Goal: Task Accomplishment & Management: Manage account settings

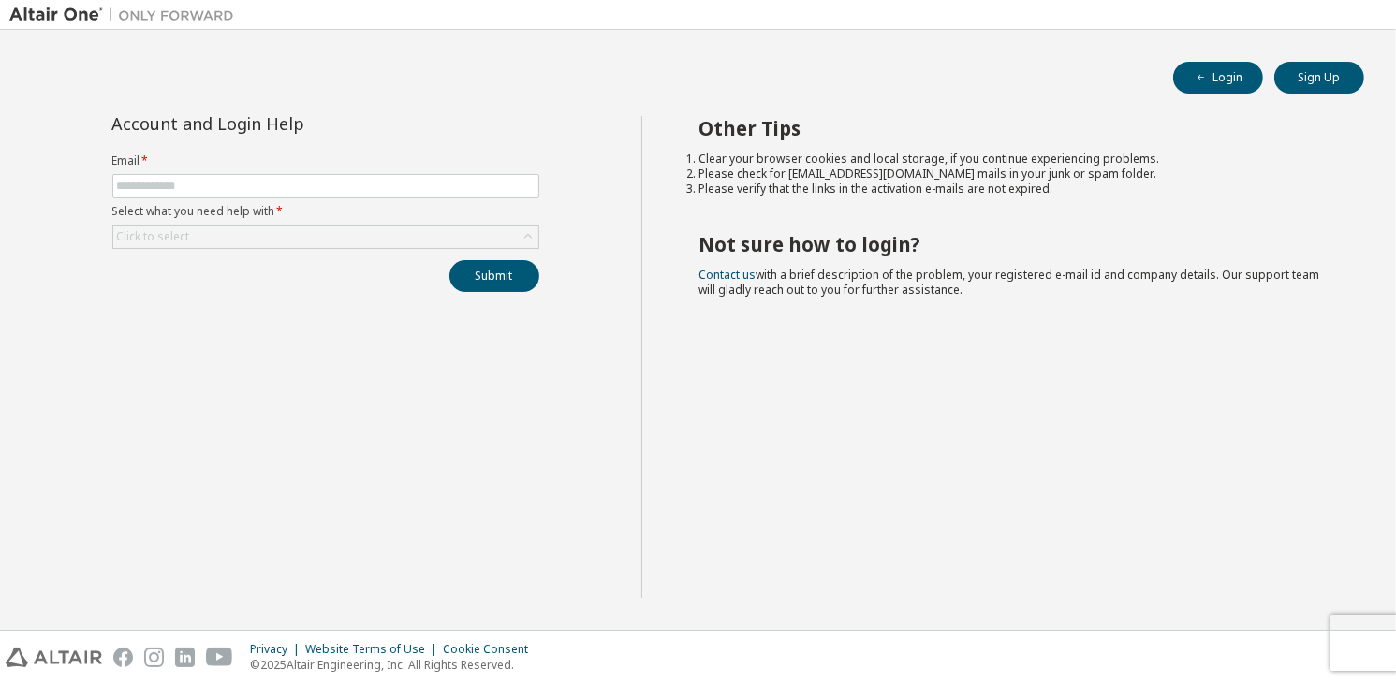
type input "**********"
click at [305, 236] on div "Click to select" at bounding box center [325, 237] width 425 height 22
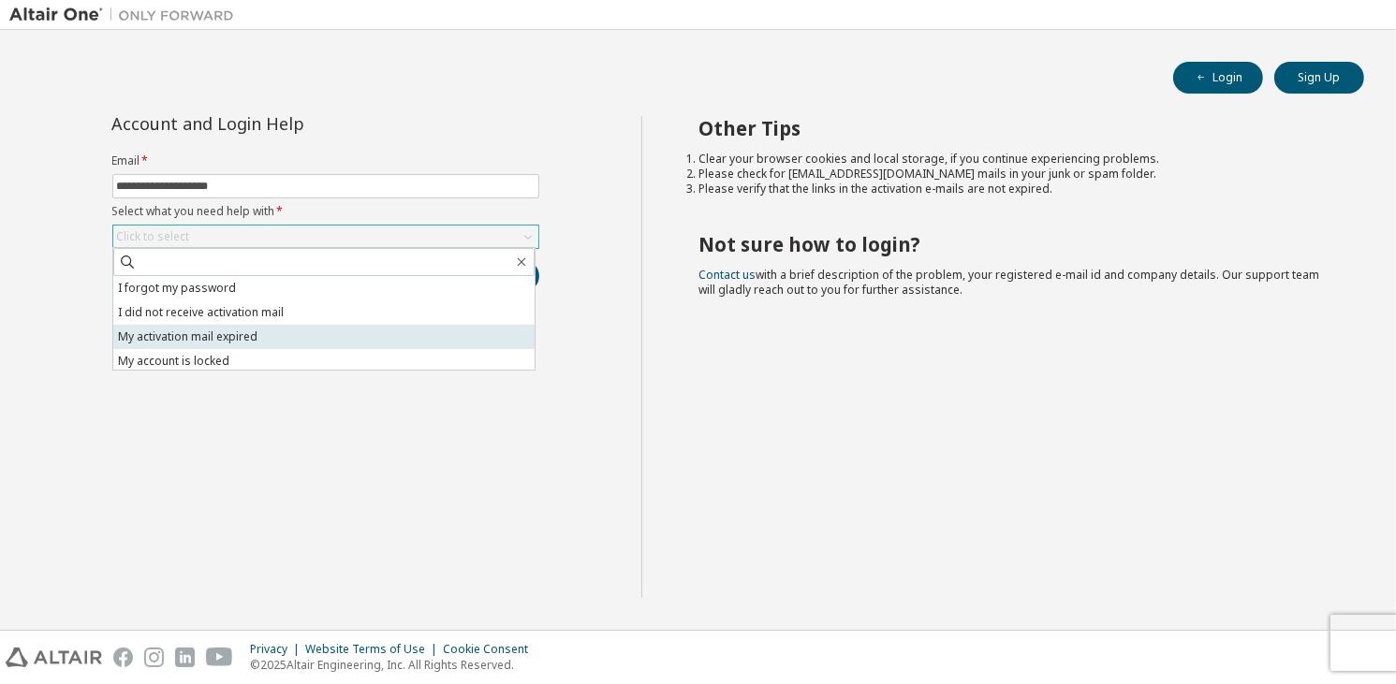
scroll to position [52, 0]
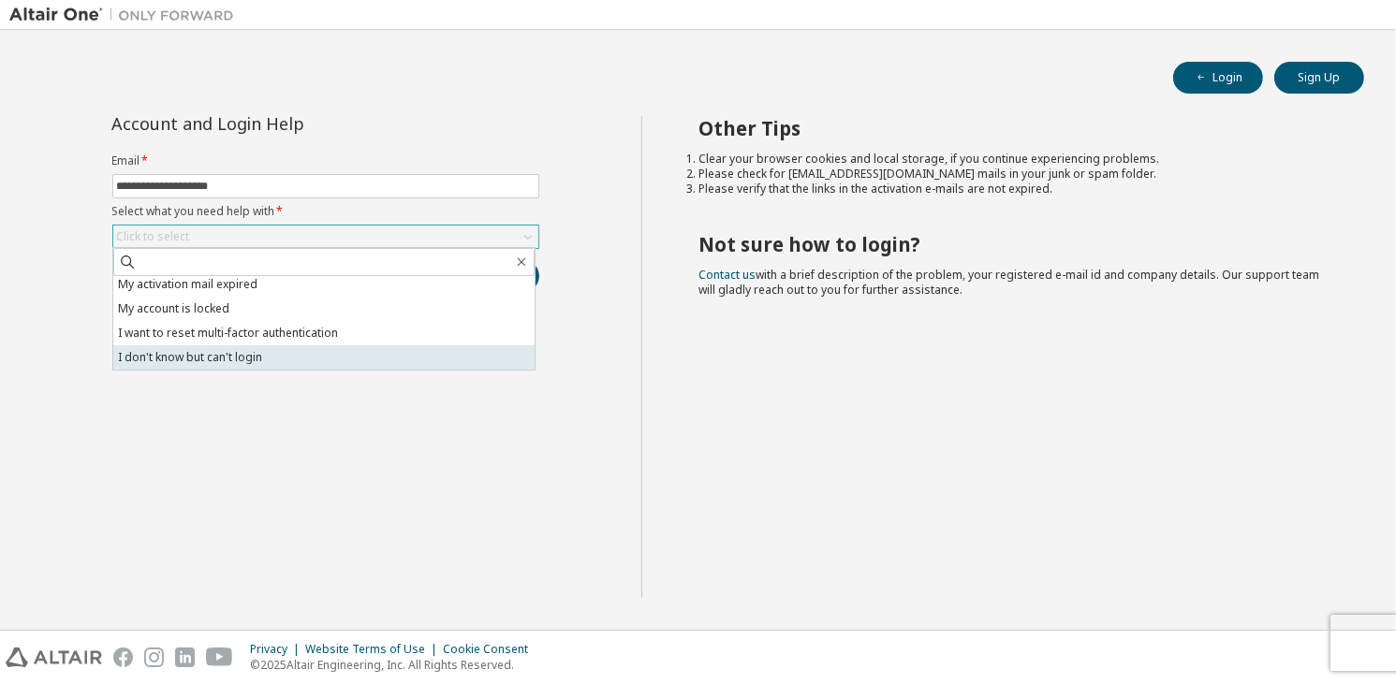
click at [326, 367] on li "I don't know but can't login" at bounding box center [323, 358] width 421 height 24
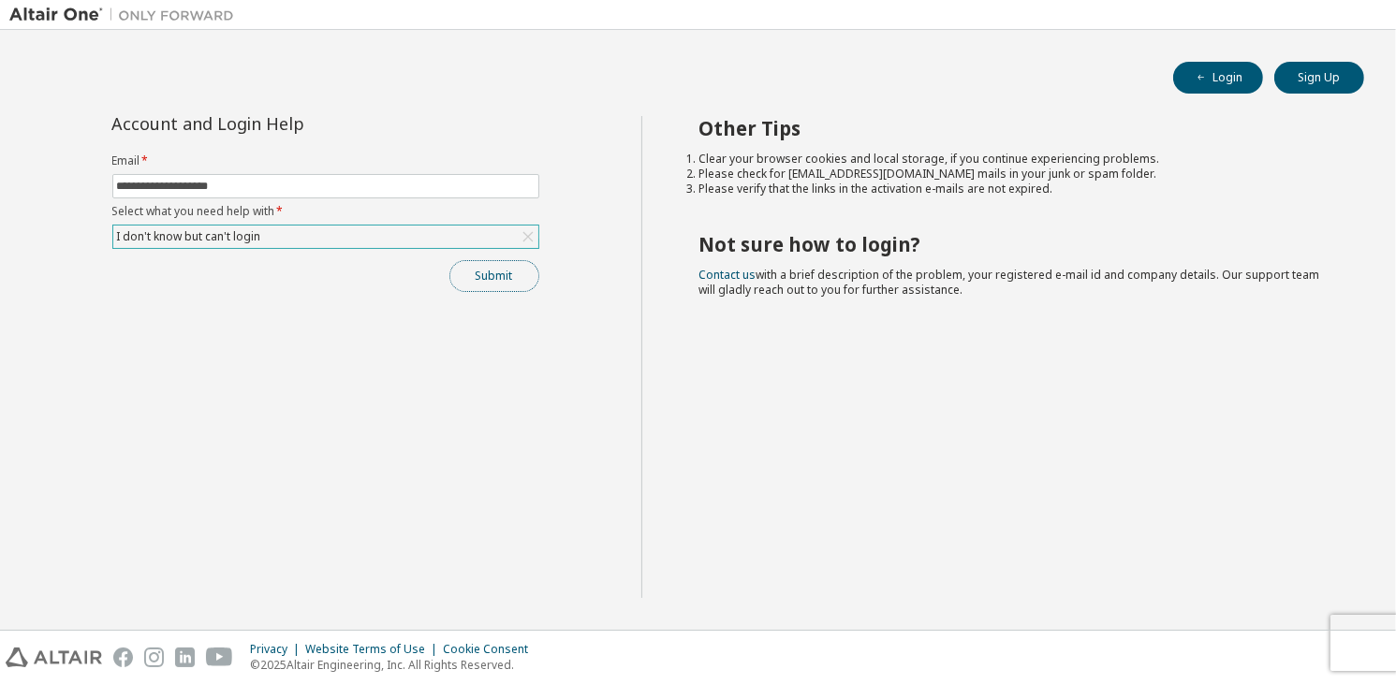
click at [504, 284] on button "Submit" at bounding box center [494, 276] width 90 height 32
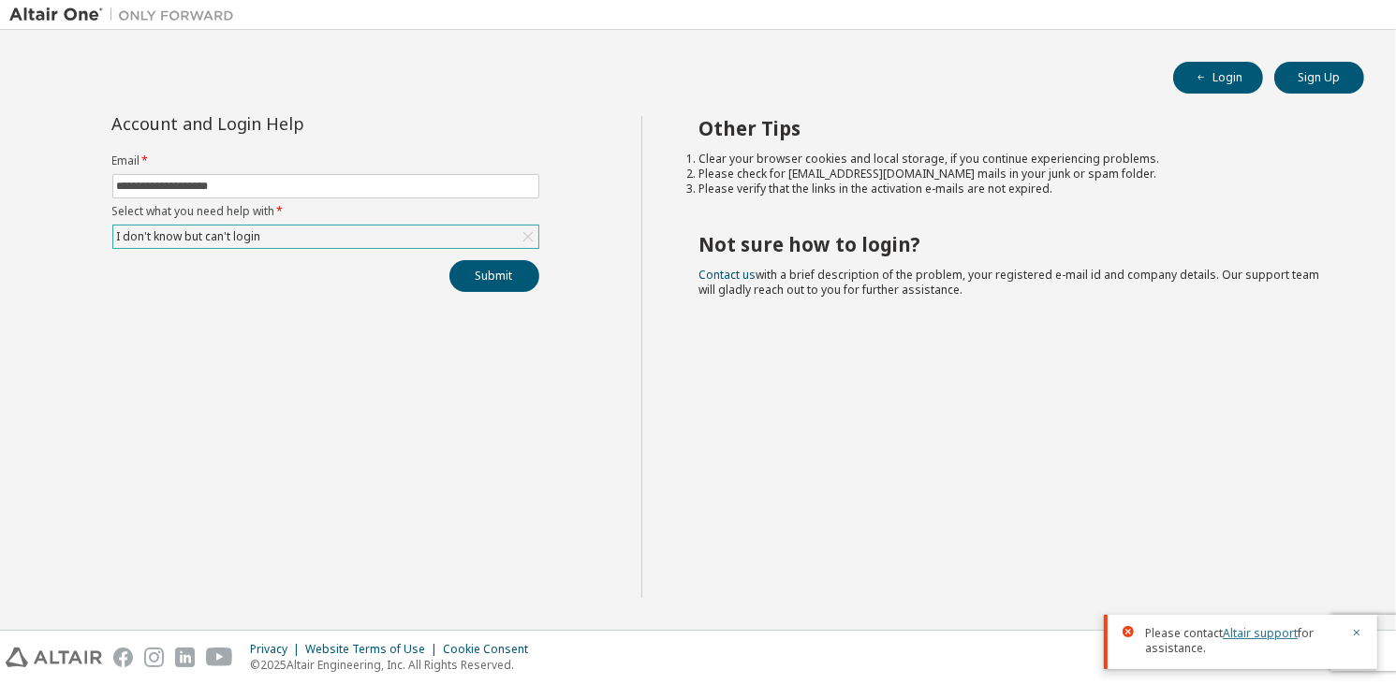
click at [1265, 634] on link "Altair support" at bounding box center [1260, 633] width 75 height 16
click at [1239, 632] on link "Altair support" at bounding box center [1260, 633] width 75 height 16
click at [1240, 636] on link "Altair support" at bounding box center [1260, 633] width 75 height 16
click at [502, 272] on button "Submit" at bounding box center [494, 276] width 90 height 32
click at [52, 6] on img at bounding box center [126, 15] width 234 height 19
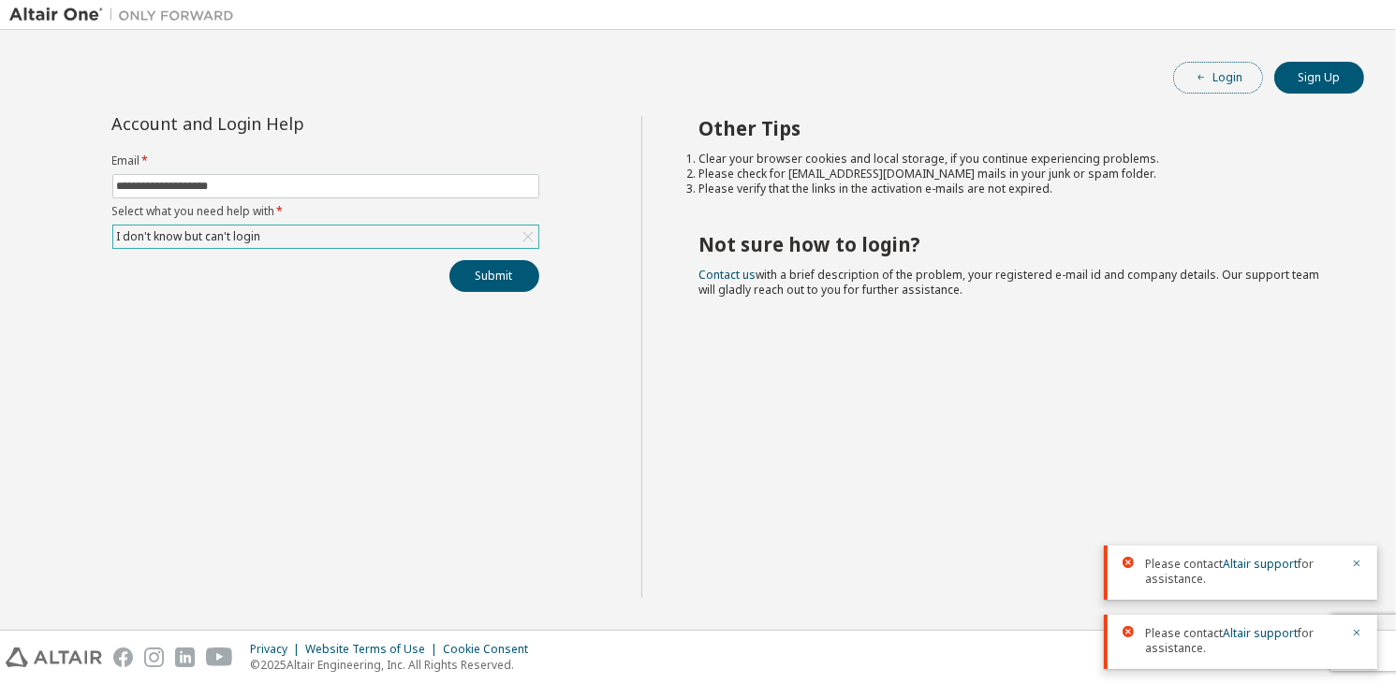
click at [1221, 81] on button "Login" at bounding box center [1218, 78] width 90 height 32
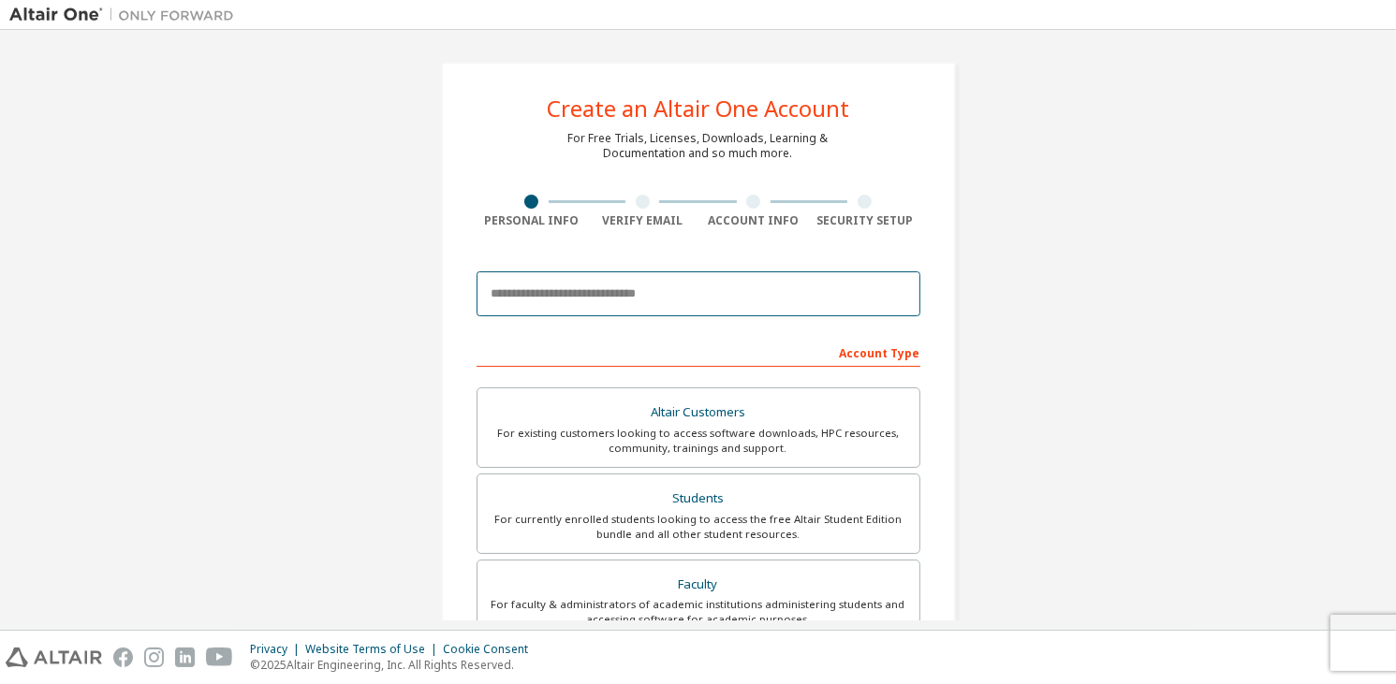
click at [678, 301] on input "email" at bounding box center [699, 294] width 444 height 45
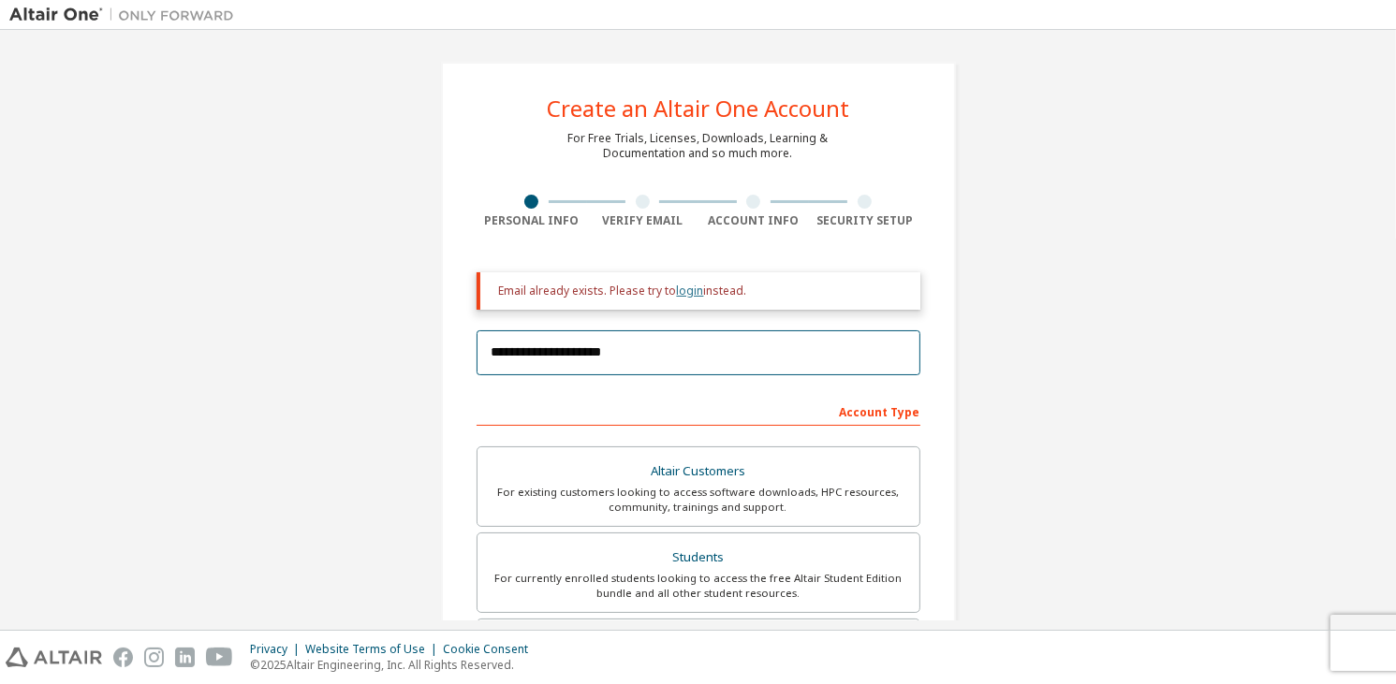
type input "**********"
click at [684, 294] on link "login" at bounding box center [690, 291] width 27 height 16
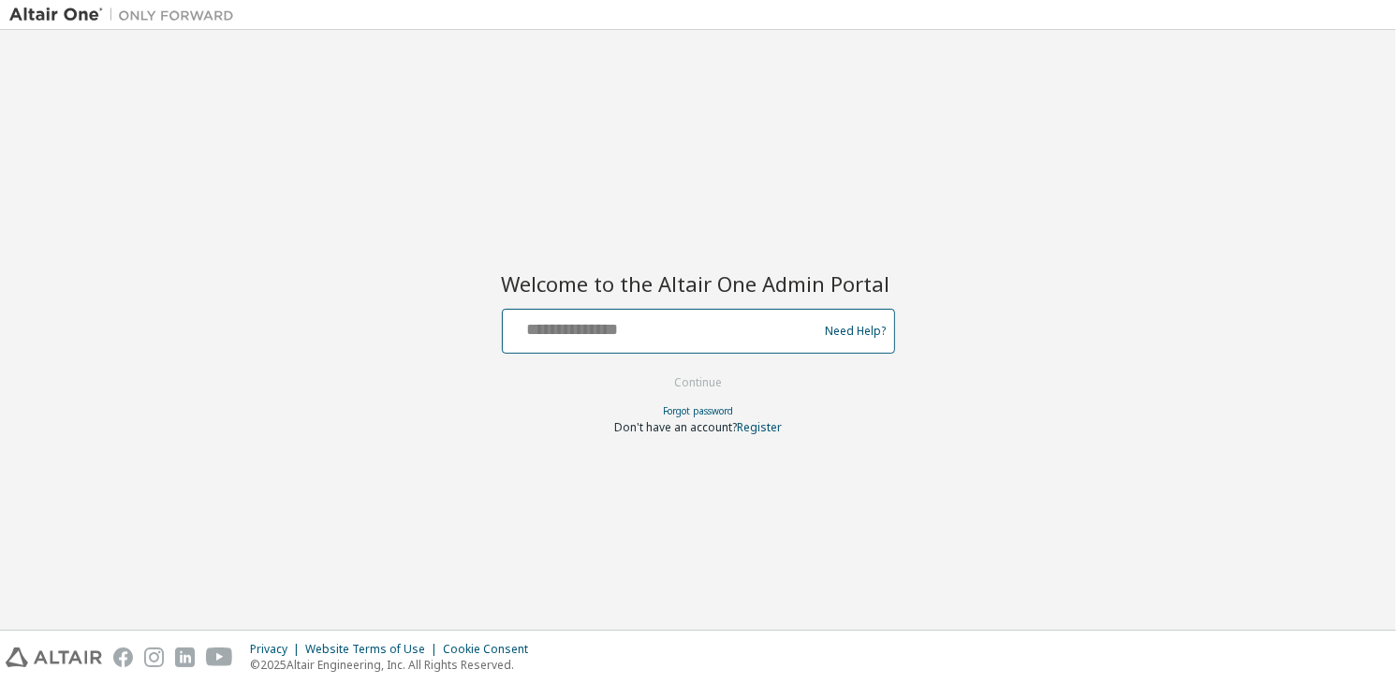
click at [652, 316] on input "text" at bounding box center [663, 327] width 306 height 27
type input "**********"
click at [715, 388] on button "Continue" at bounding box center [698, 383] width 87 height 28
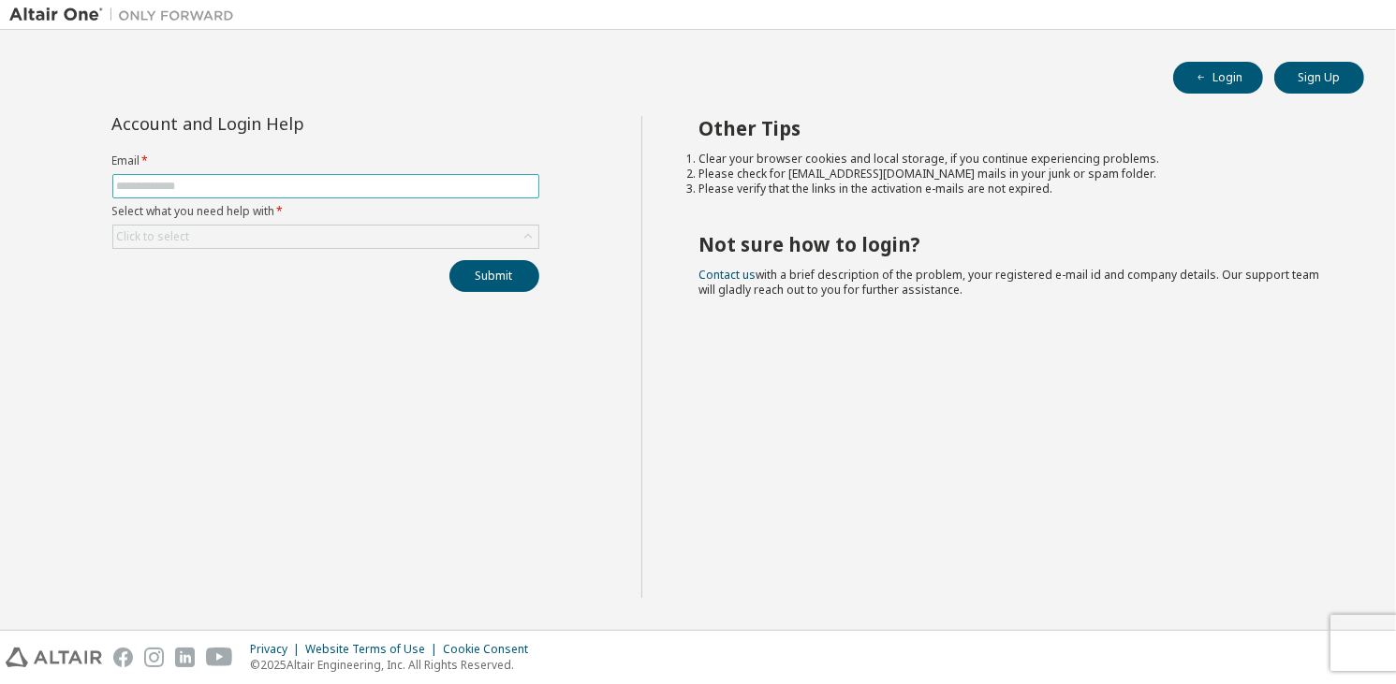
click at [307, 187] on input "text" at bounding box center [326, 186] width 418 height 15
type input "**********"
click at [316, 235] on div "Click to select" at bounding box center [325, 237] width 425 height 22
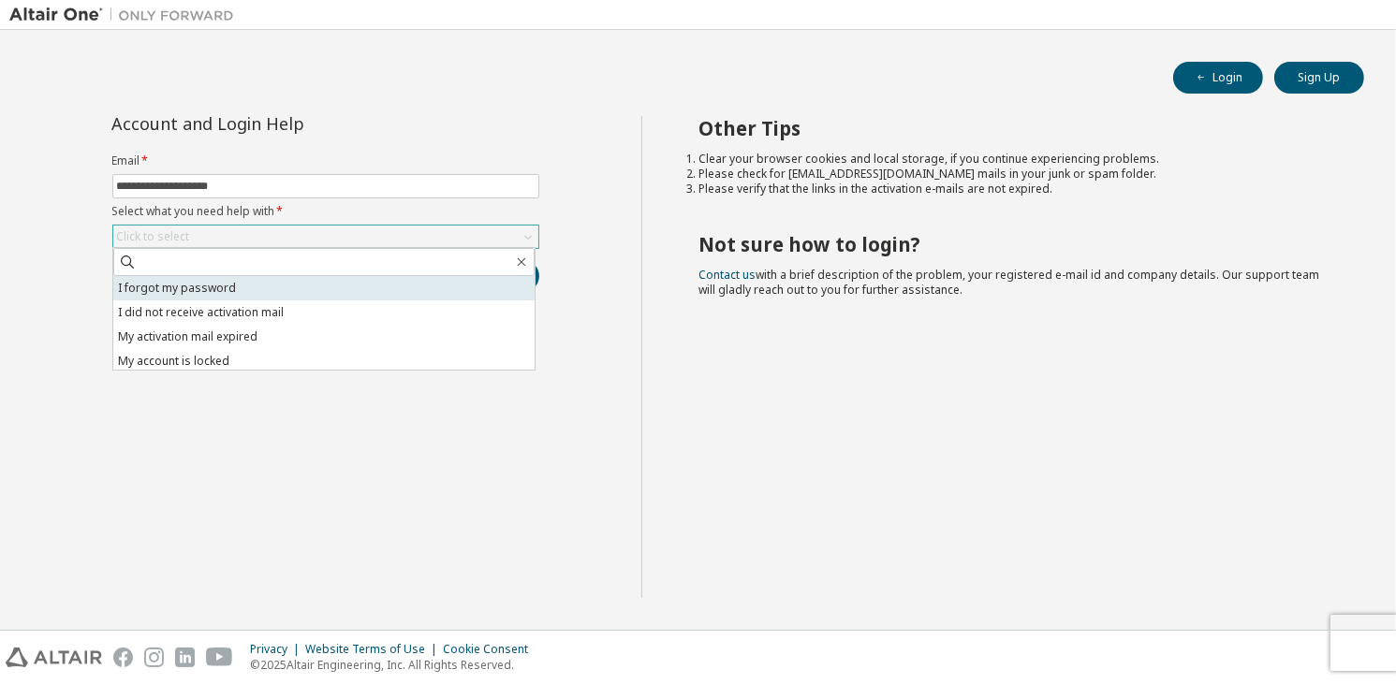
click at [296, 291] on li "I forgot my password" at bounding box center [323, 288] width 421 height 24
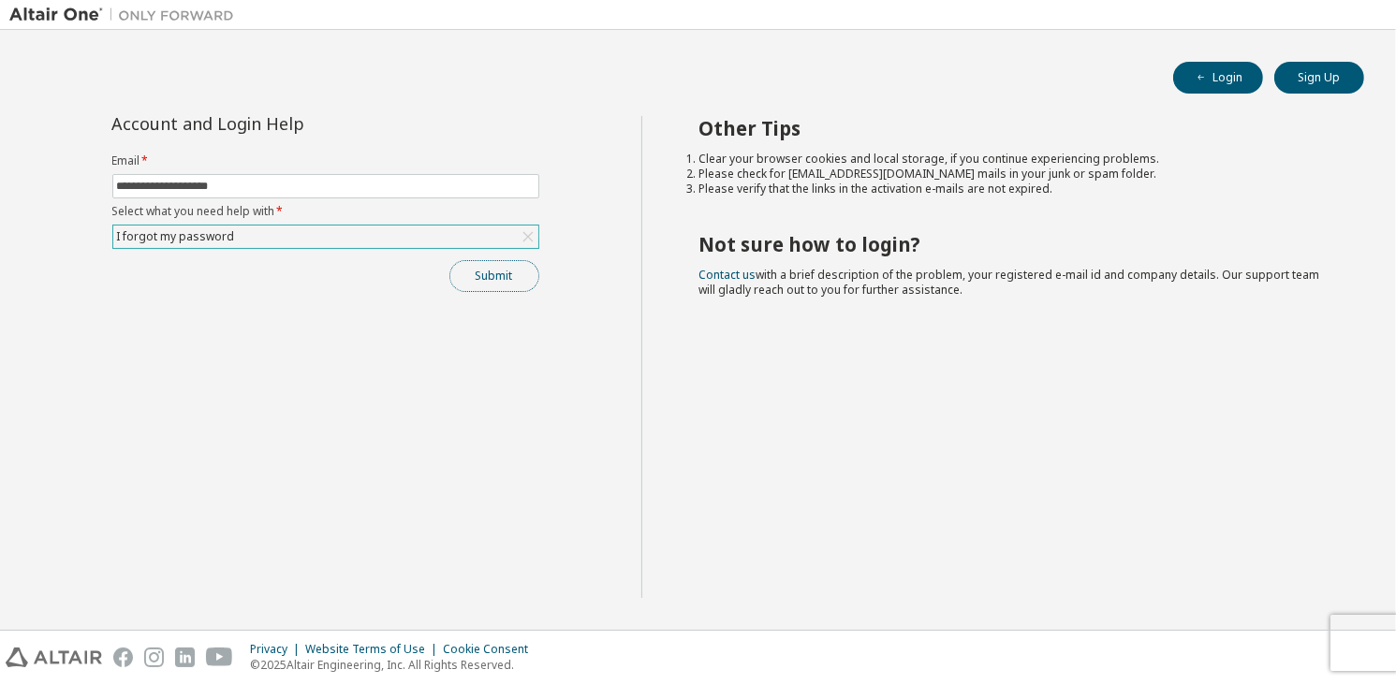
click at [509, 287] on button "Submit" at bounding box center [494, 276] width 90 height 32
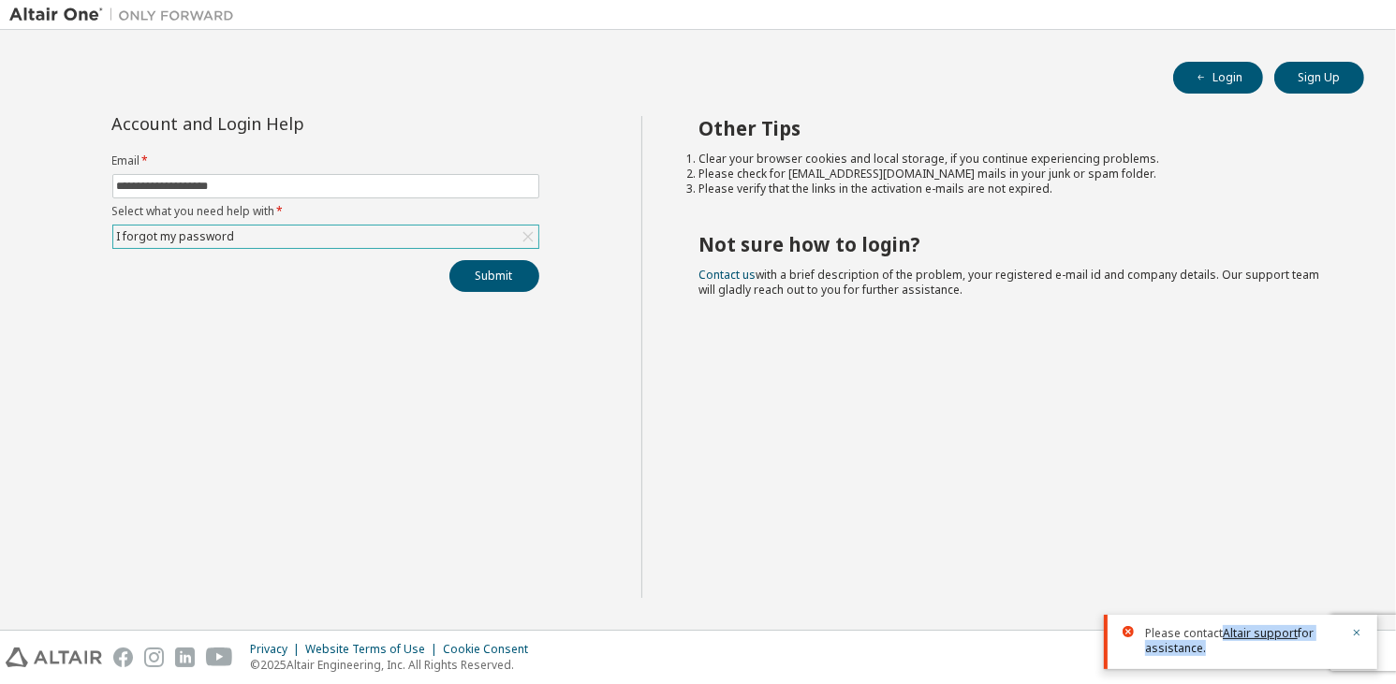
click at [1225, 636] on div "Please contact Altair support for assistance." at bounding box center [1240, 642] width 273 height 54
click at [1285, 651] on span "Please contact Altair support for assistance." at bounding box center [1242, 641] width 195 height 30
click at [1251, 636] on link "Altair support" at bounding box center [1260, 633] width 75 height 16
click at [1356, 640] on button "button" at bounding box center [1356, 634] width 11 height 17
click at [1186, 464] on div "Other Tips Clear your browser cookies and local storage, if you continue experi…" at bounding box center [1013, 357] width 745 height 482
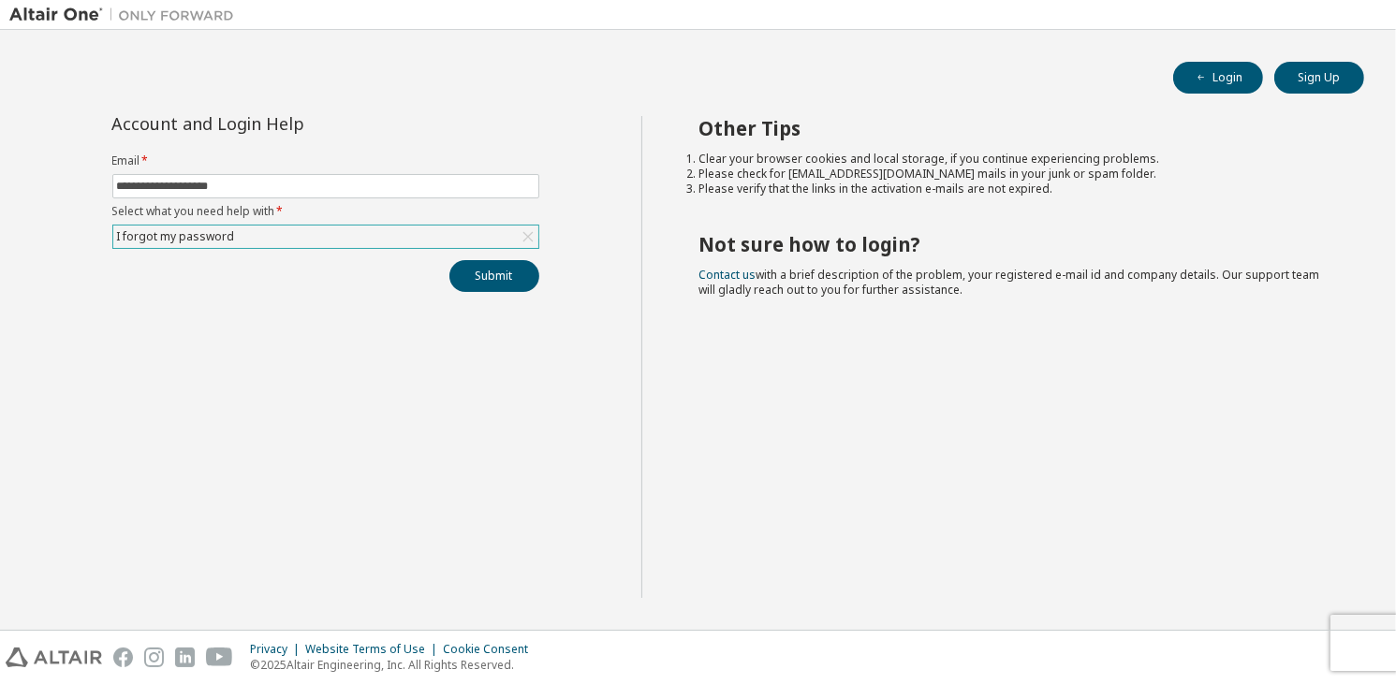
drag, startPoint x: 947, startPoint y: 288, endPoint x: 697, endPoint y: 258, distance: 251.9
click at [697, 258] on div "Other Tips Clear your browser cookies and local storage, if you continue experi…" at bounding box center [1013, 357] width 745 height 482
click at [953, 300] on div "Other Tips Clear your browser cookies and local storage, if you continue experi…" at bounding box center [1013, 357] width 745 height 482
drag, startPoint x: 944, startPoint y: 293, endPoint x: 697, endPoint y: 265, distance: 248.8
click at [697, 265] on div "Other Tips Clear your browser cookies and local storage, if you continue experi…" at bounding box center [1013, 357] width 745 height 482
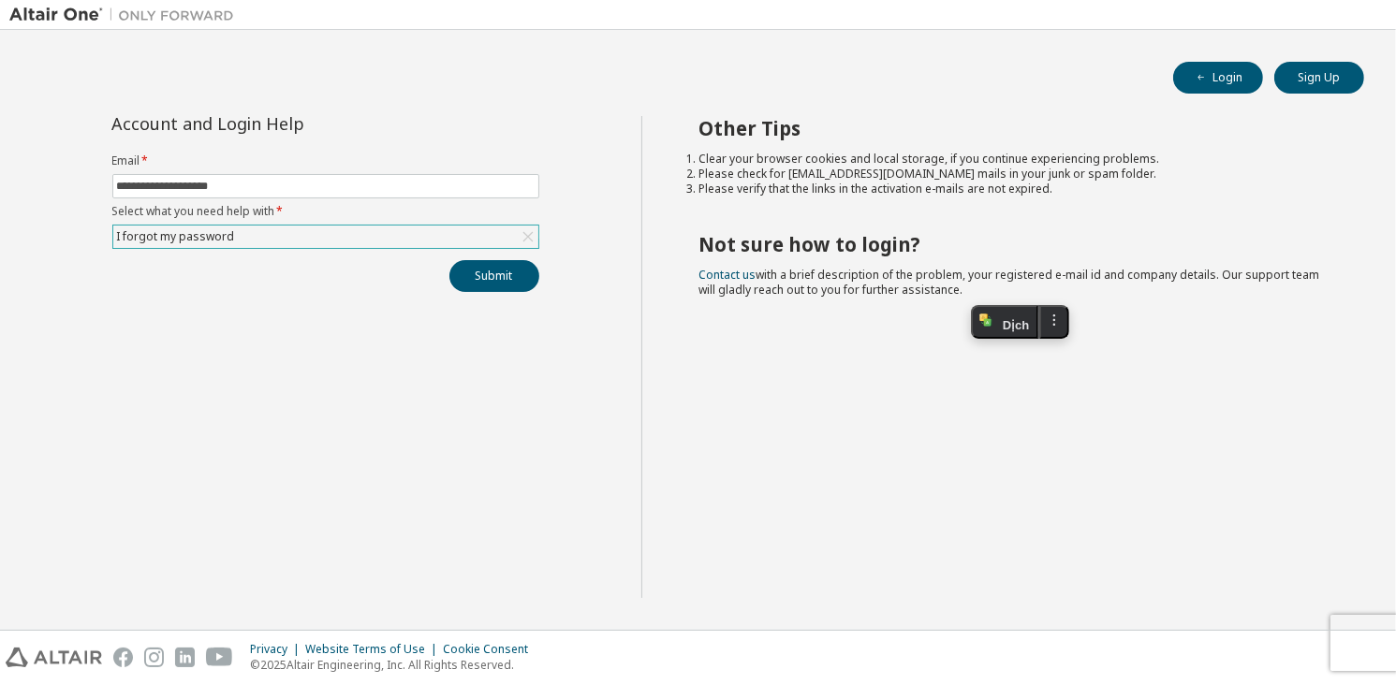
click at [921, 338] on div "Other Tips Clear your browser cookies and local storage, if you continue experi…" at bounding box center [1013, 357] width 745 height 482
drag, startPoint x: 943, startPoint y: 294, endPoint x: 692, endPoint y: 276, distance: 251.6
click at [692, 276] on div "Other Tips Clear your browser cookies and local storage, if you continue experi…" at bounding box center [1013, 357] width 745 height 482
